Goal: Task Accomplishment & Management: Manage account settings

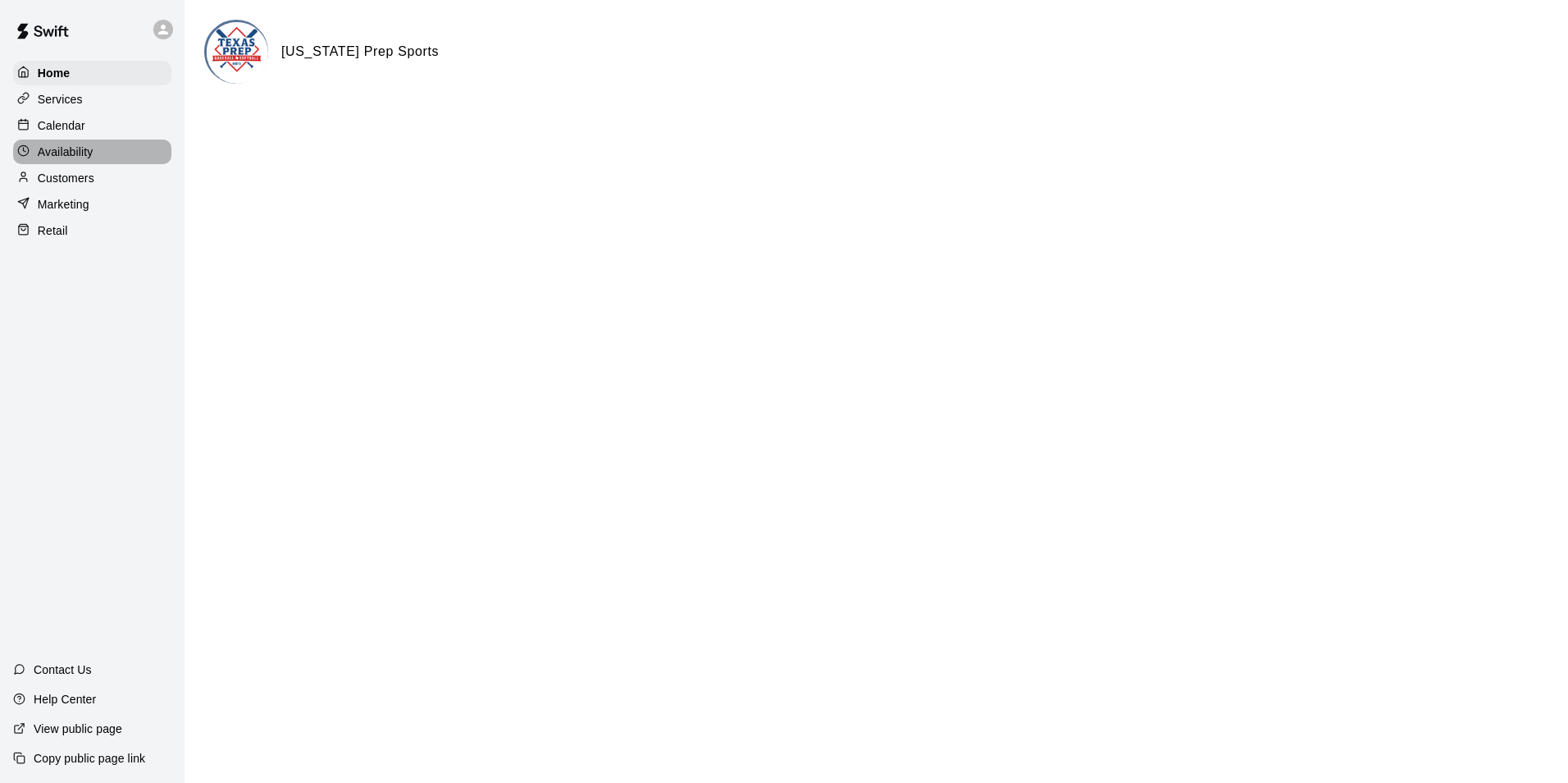
click at [84, 158] on p "Availability" at bounding box center [66, 152] width 56 height 17
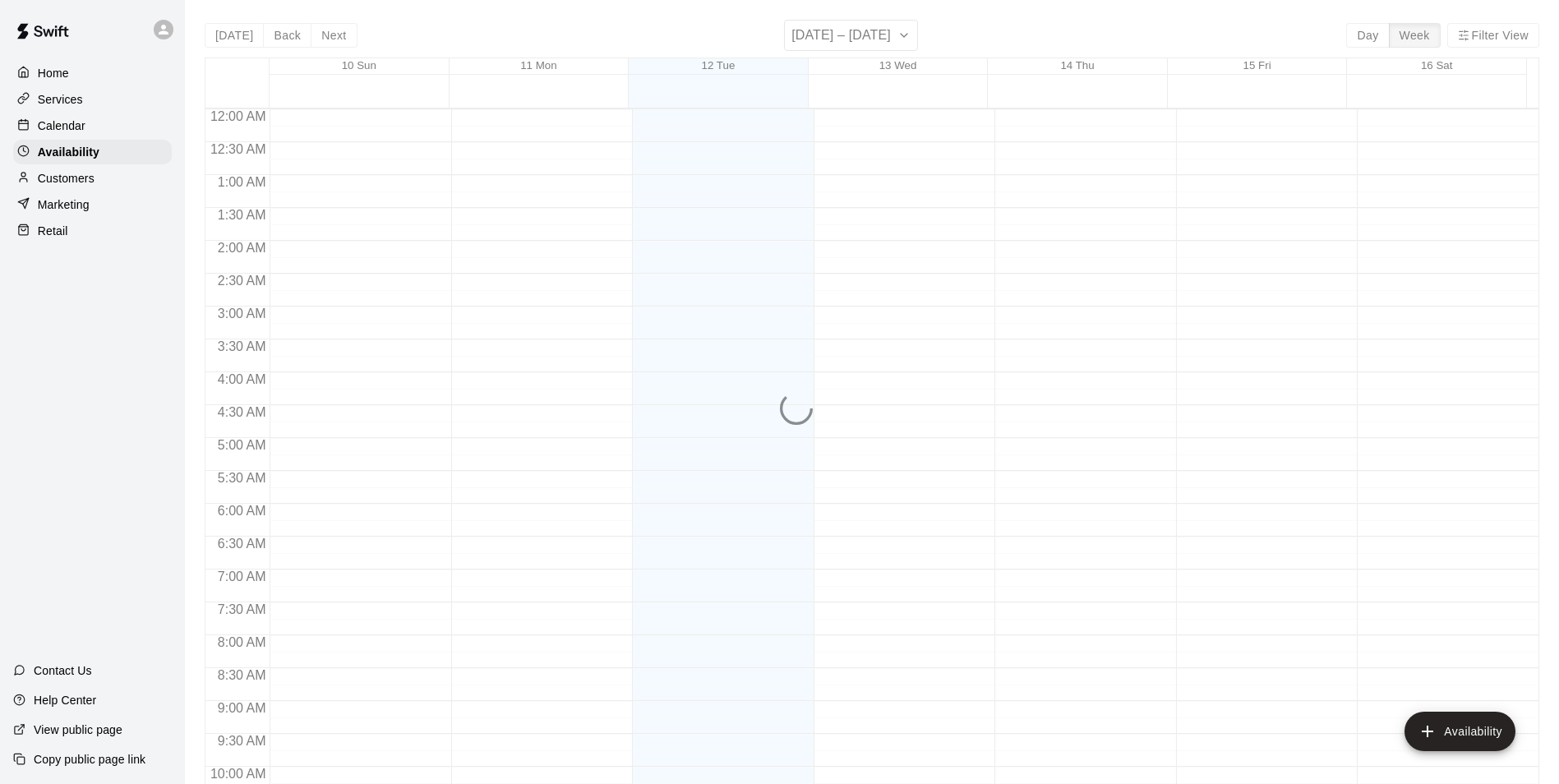
scroll to position [885, 0]
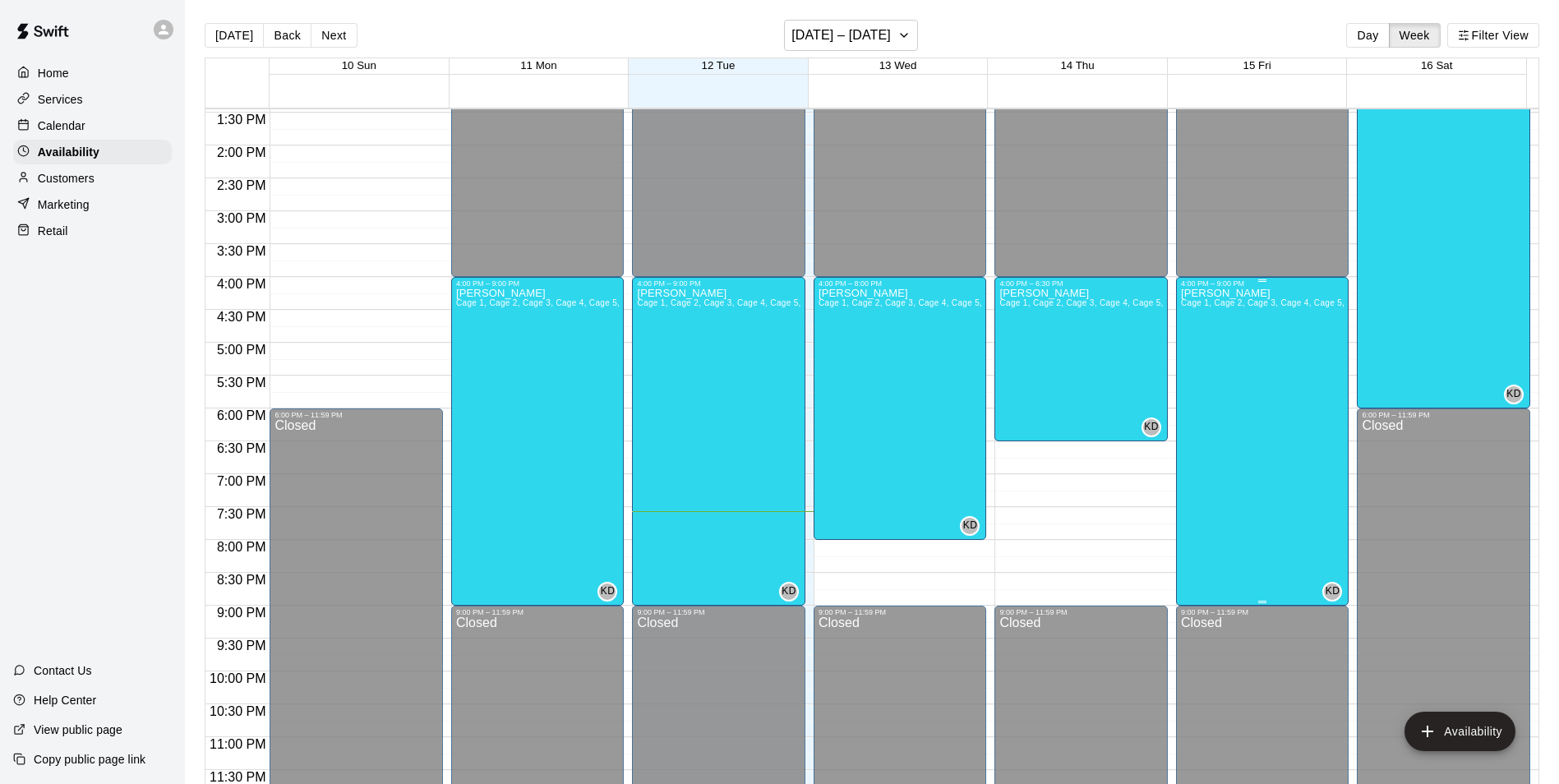
click at [1240, 393] on div "[PERSON_NAME] 1, Cage 2, Cage 3, Cage 4, Cage 5, Cage 6, Cage 7" at bounding box center [1262, 679] width 163 height 784
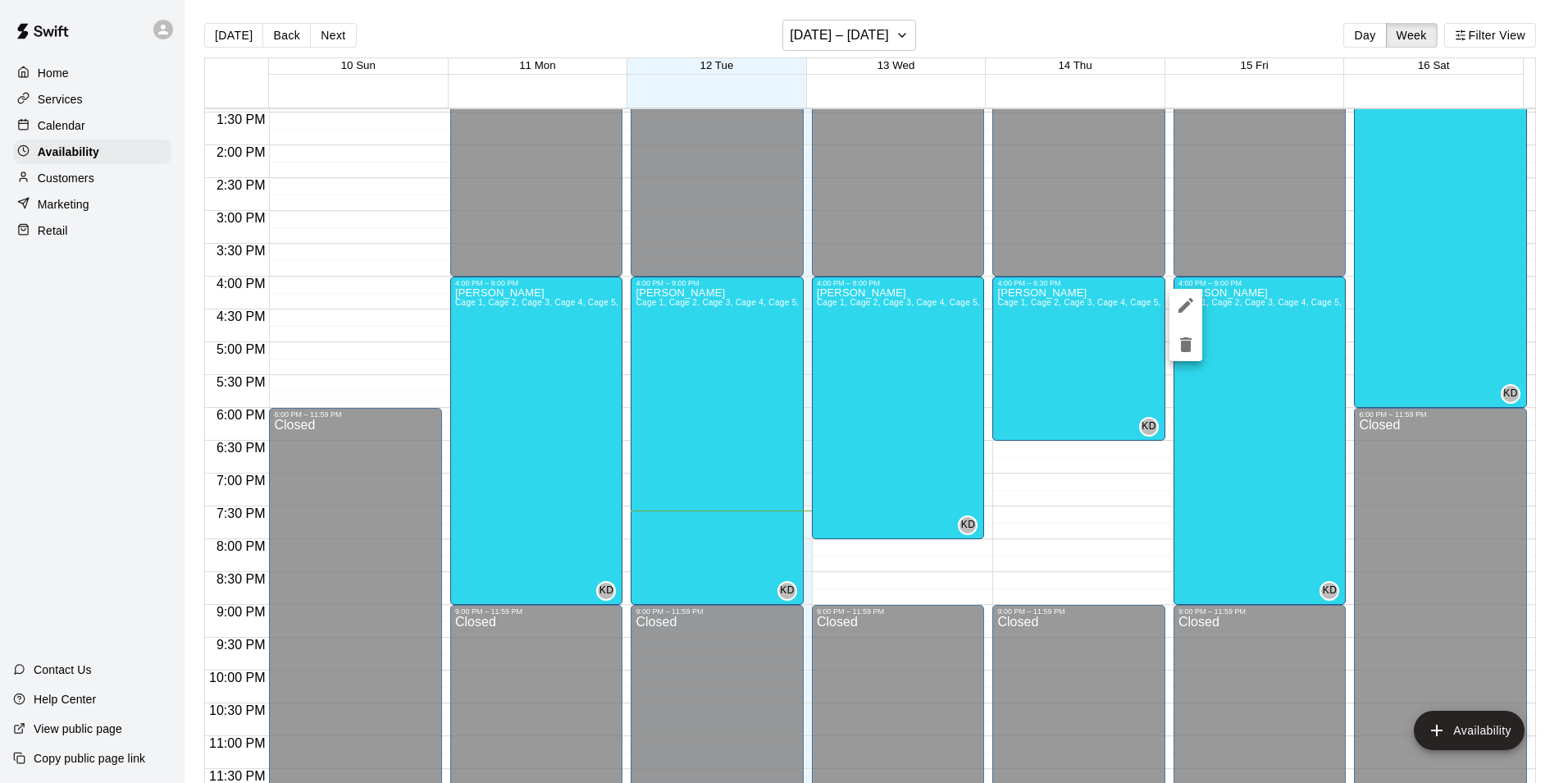
click at [1175, 305] on button "edit" at bounding box center [1185, 305] width 32 height 32
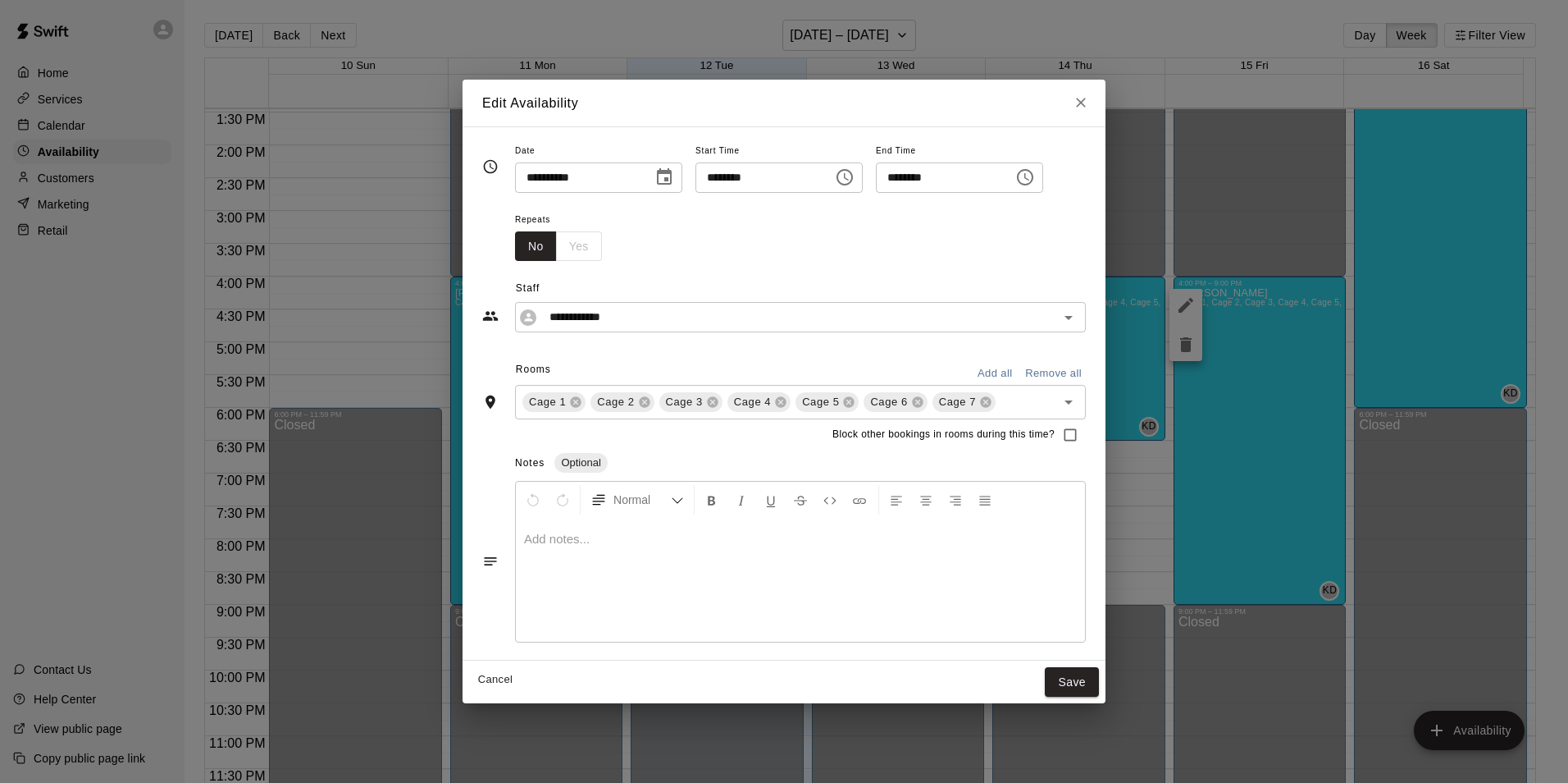
click at [1084, 107] on icon "Close" at bounding box center [1081, 103] width 17 height 17
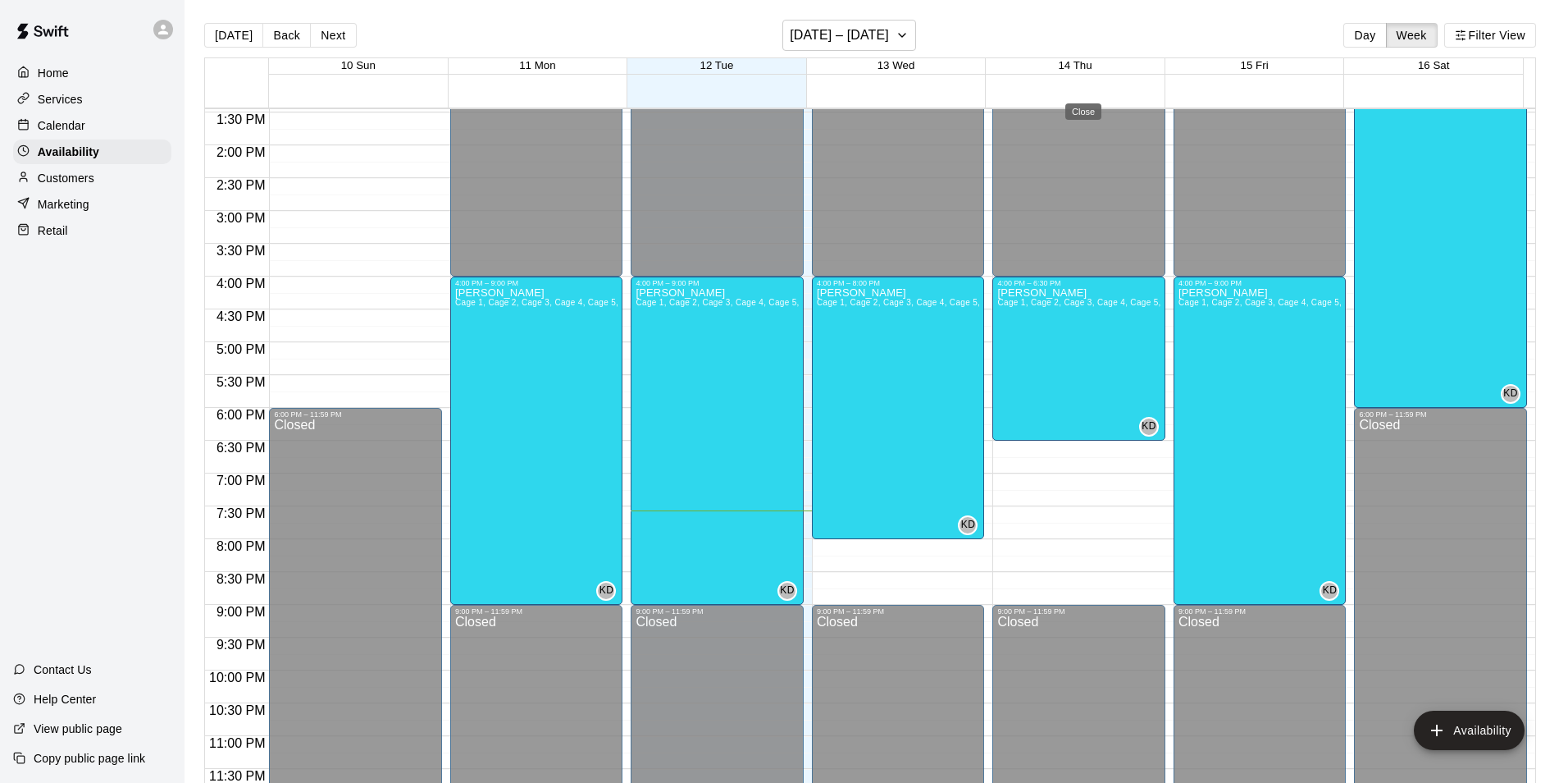
type input "**********"
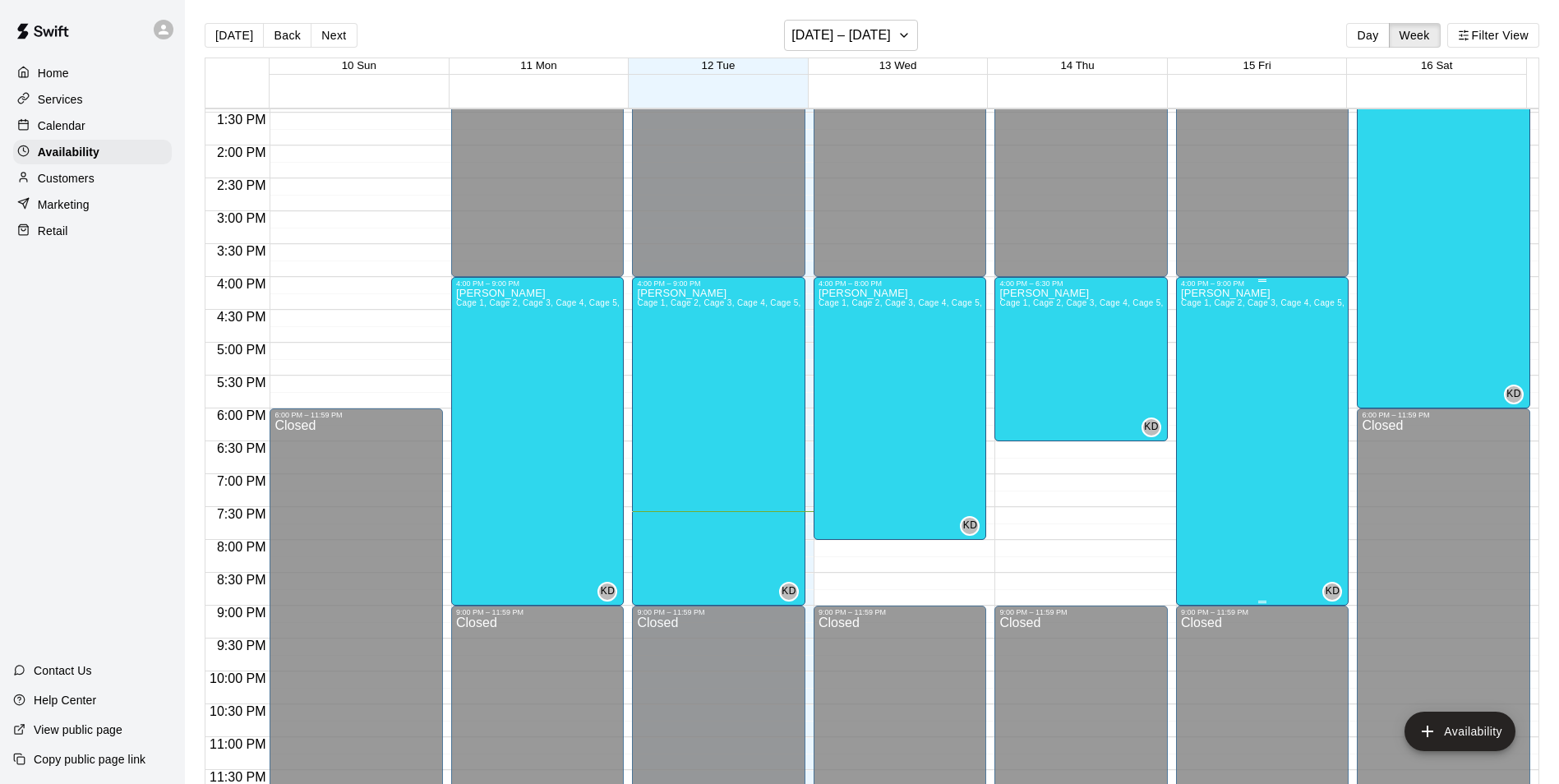
drag, startPoint x: 1286, startPoint y: 456, endPoint x: 1271, endPoint y: 456, distance: 15.0
click at [1271, 456] on div "[PERSON_NAME] 1, Cage 2, Cage 3, Cage 4, Cage 5, Cage 6, Cage 7" at bounding box center [1262, 679] width 163 height 784
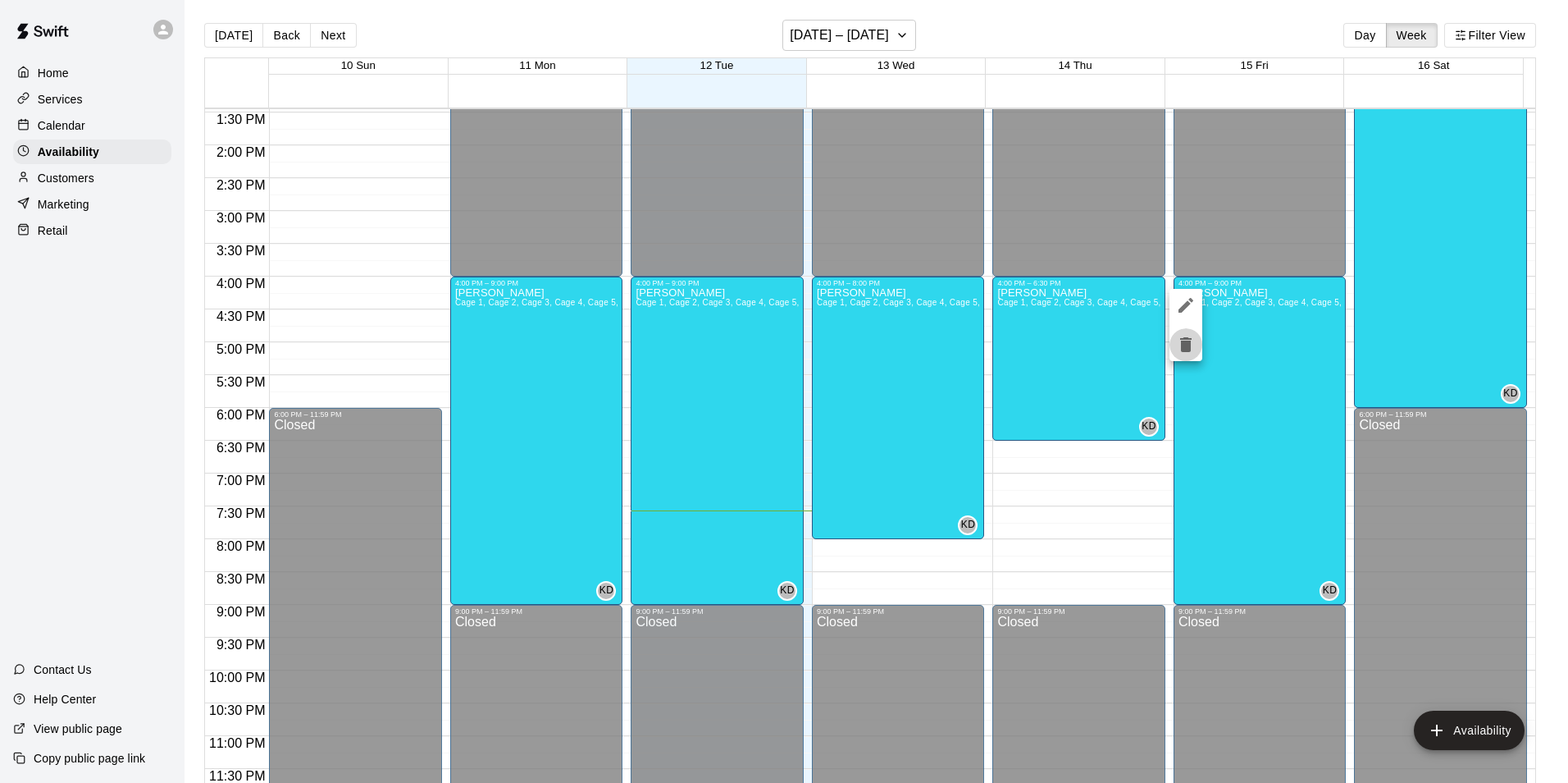
click at [1186, 348] on icon "delete" at bounding box center [1185, 345] width 11 height 15
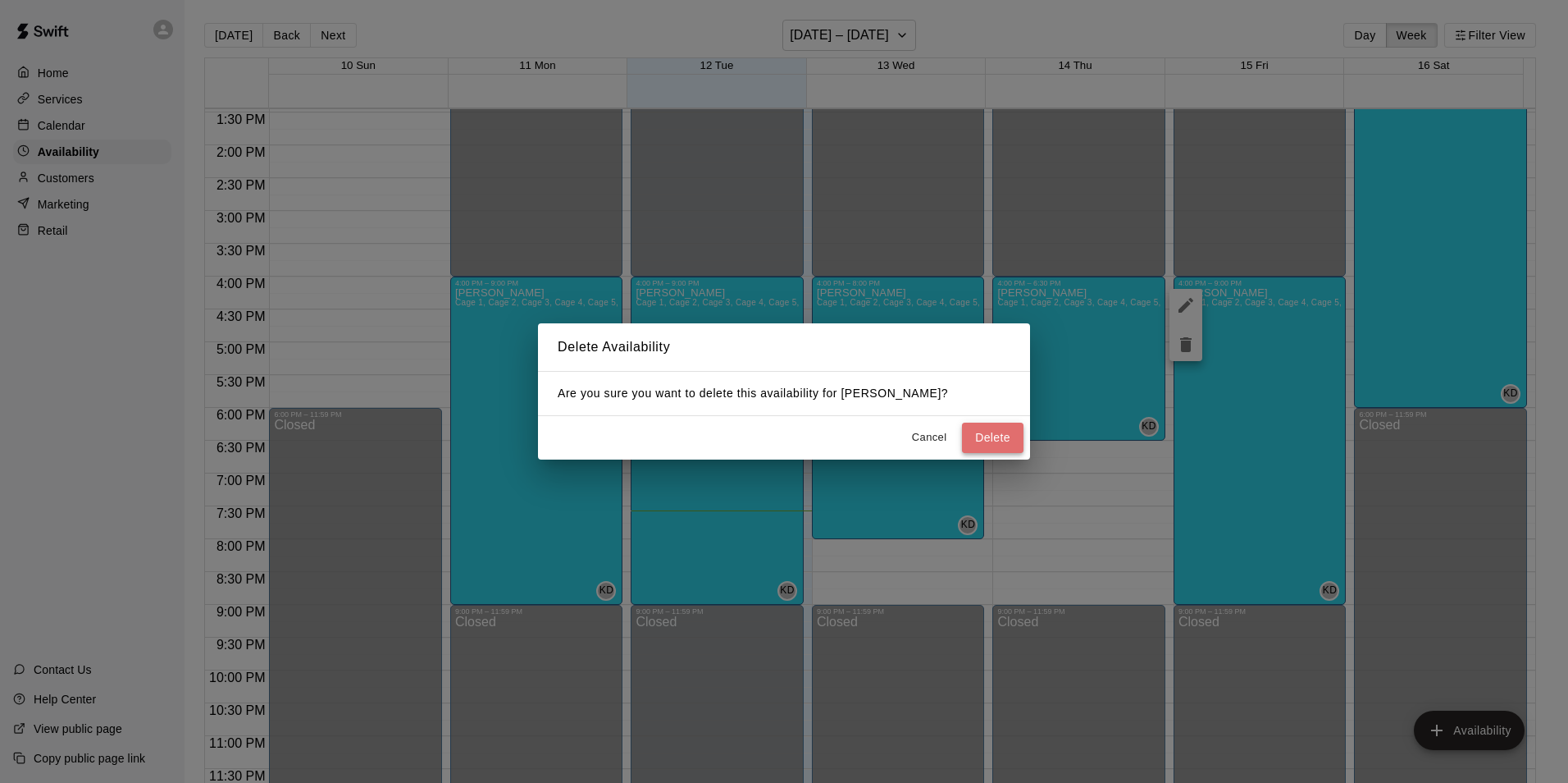
click at [1009, 440] on button "Delete" at bounding box center [993, 437] width 61 height 31
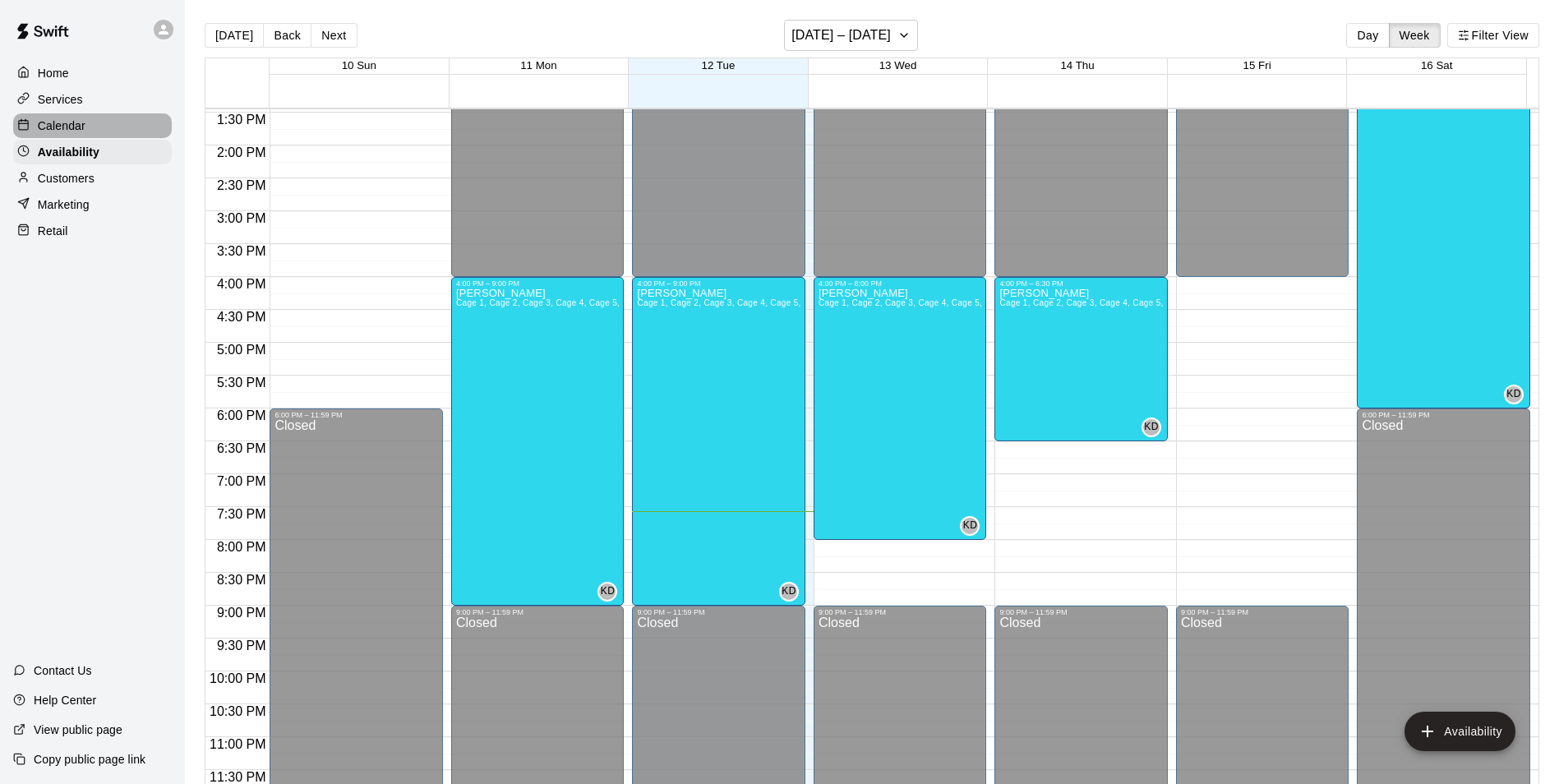
click at [87, 134] on div "Calendar" at bounding box center [92, 125] width 159 height 25
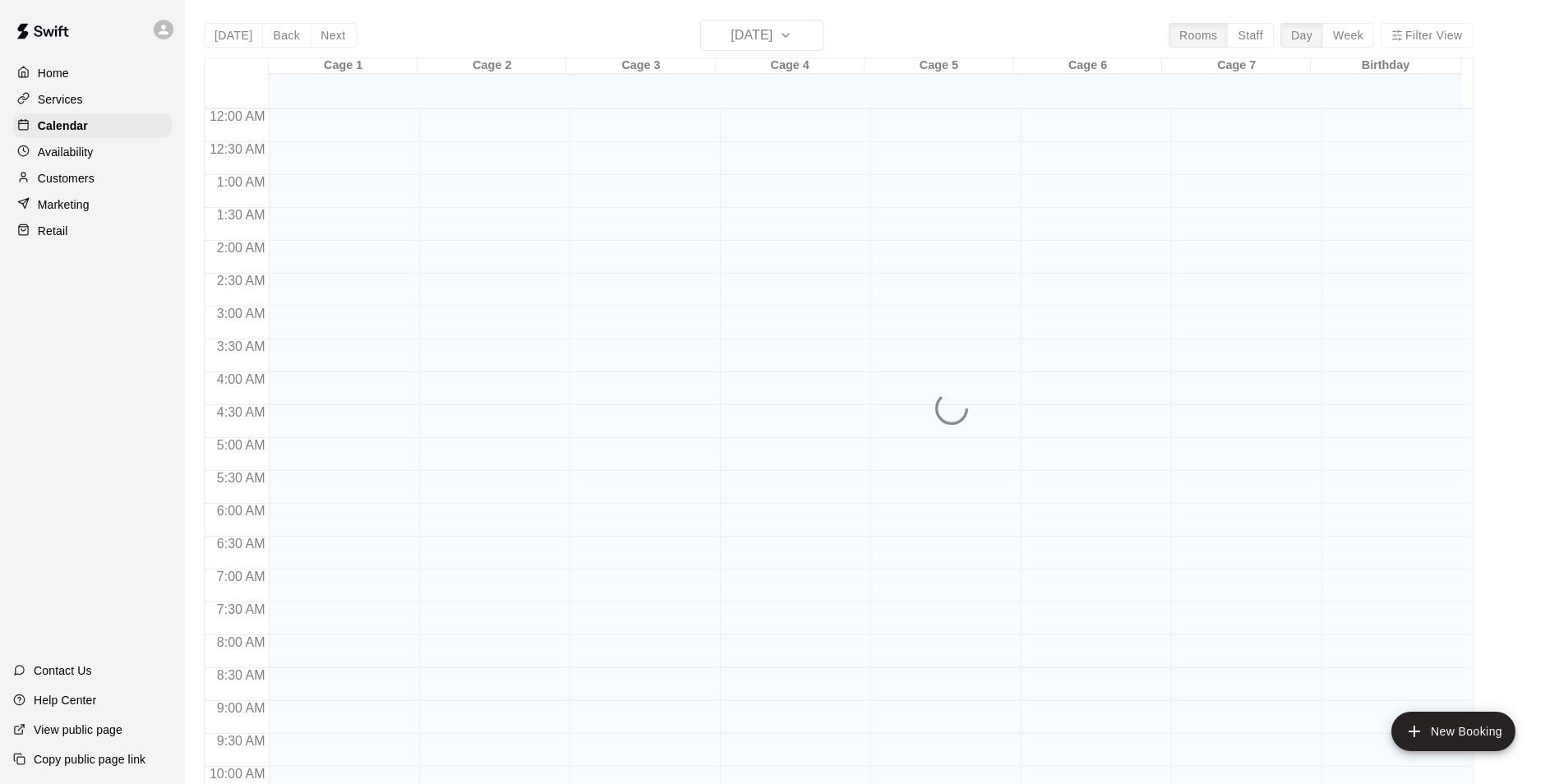
scroll to position [835, 0]
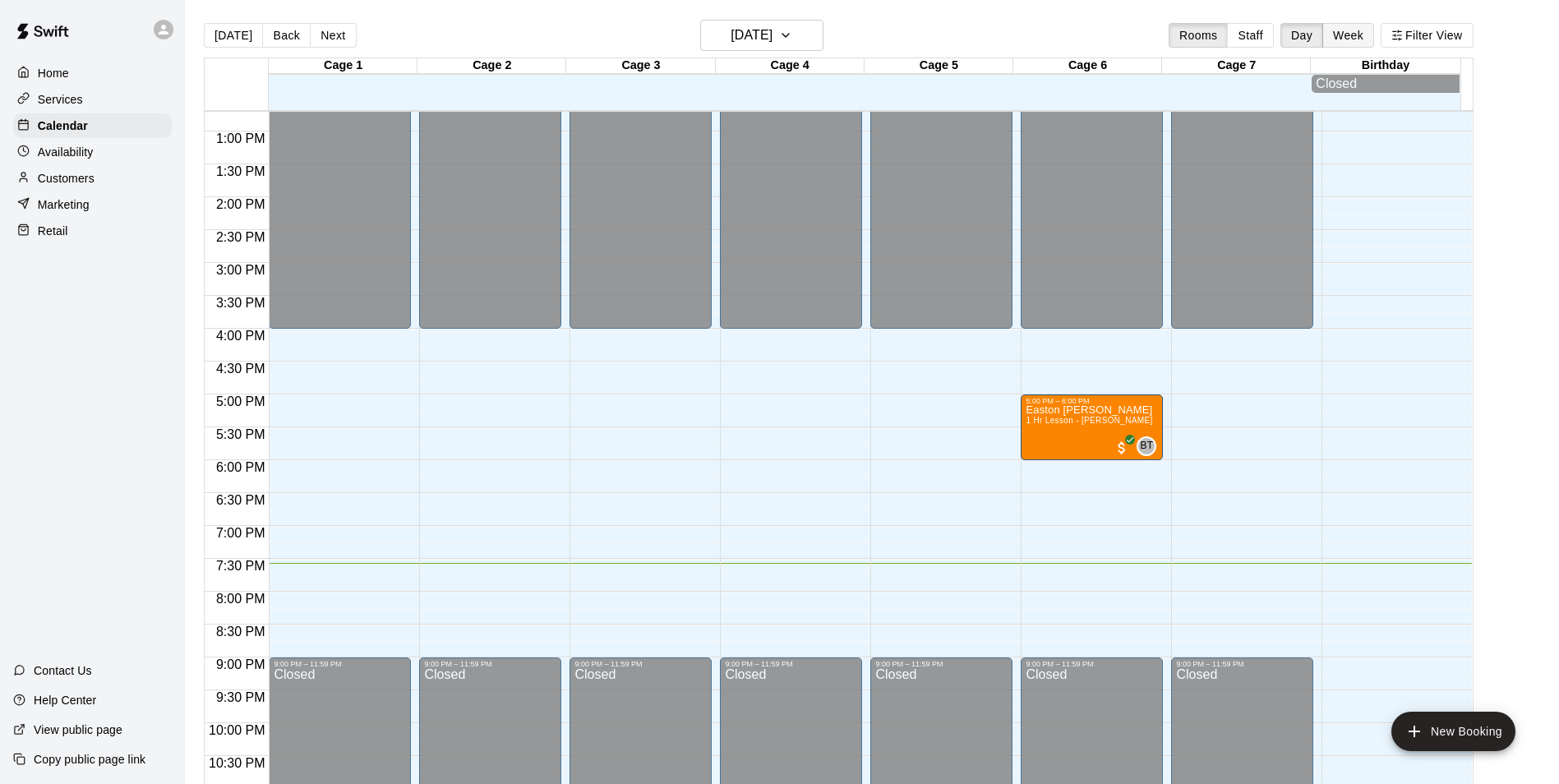
click at [1361, 39] on button "Week" at bounding box center [1348, 35] width 52 height 25
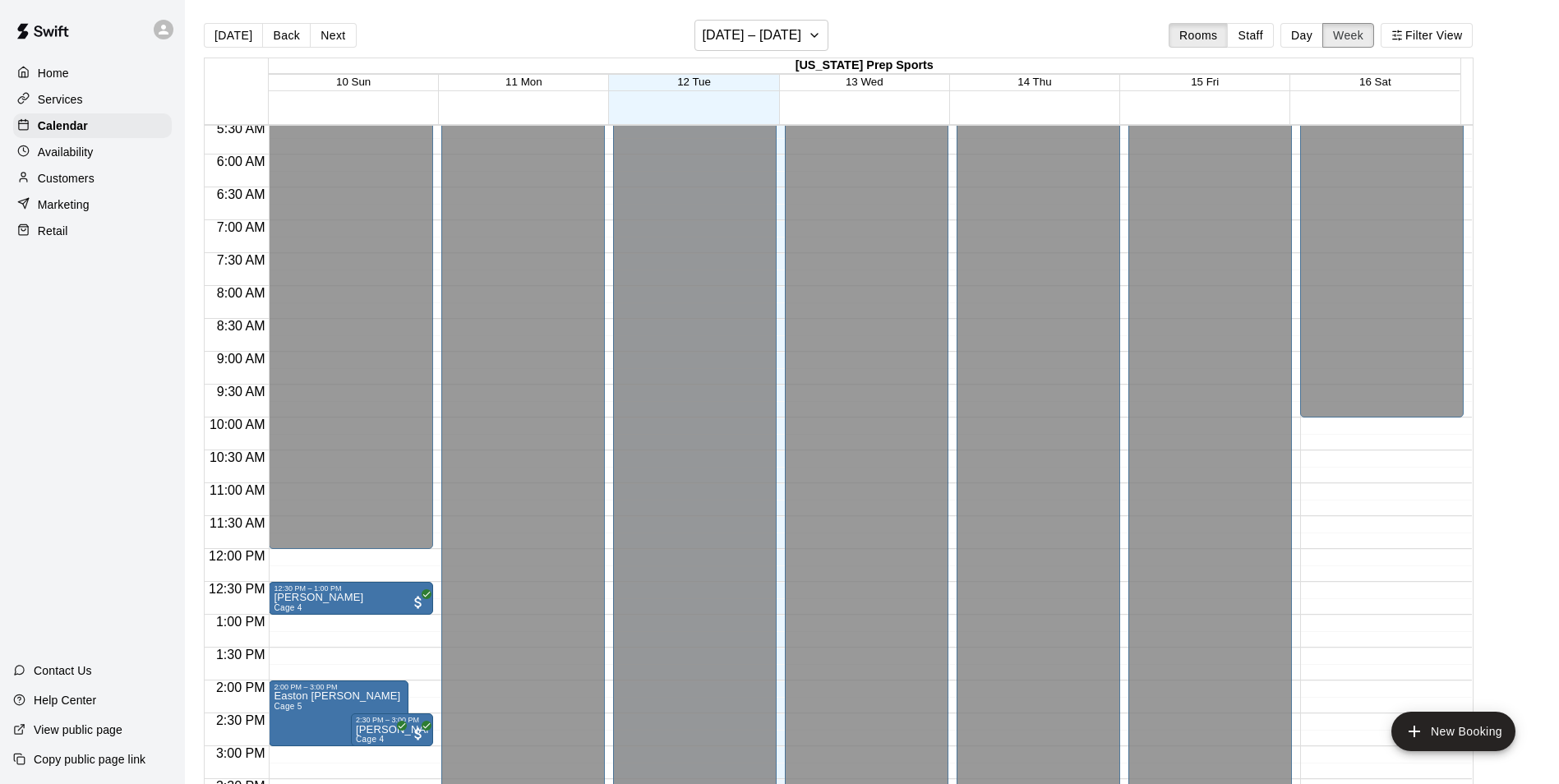
scroll to position [328, 0]
